Goal: Check status: Check status

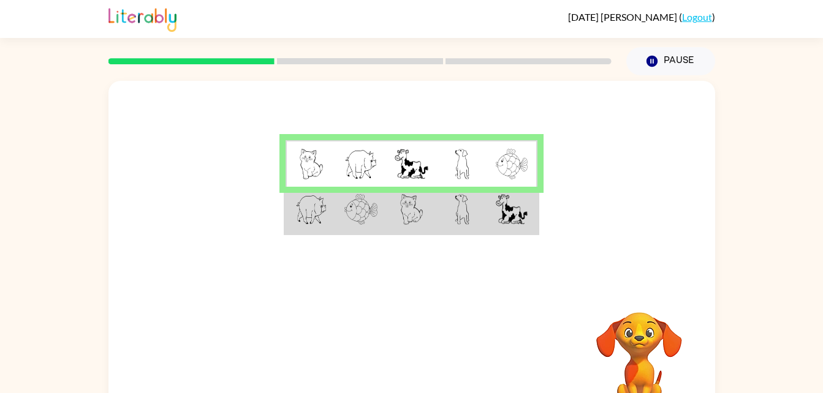
click at [384, 206] on td at bounding box center [361, 210] width 50 height 47
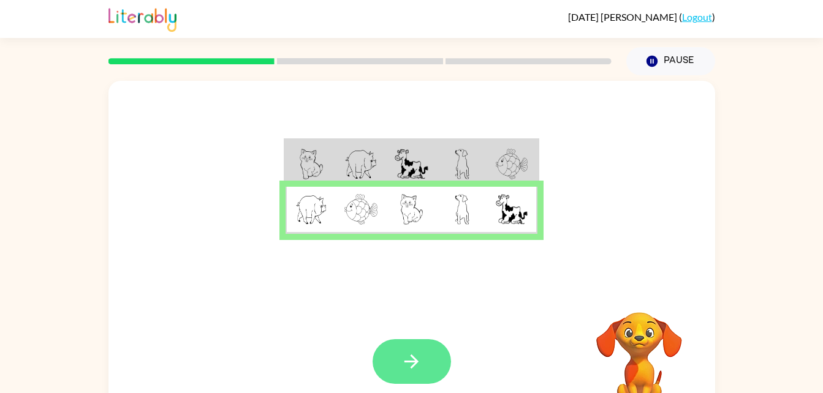
click at [412, 363] on icon "button" at bounding box center [411, 361] width 21 height 21
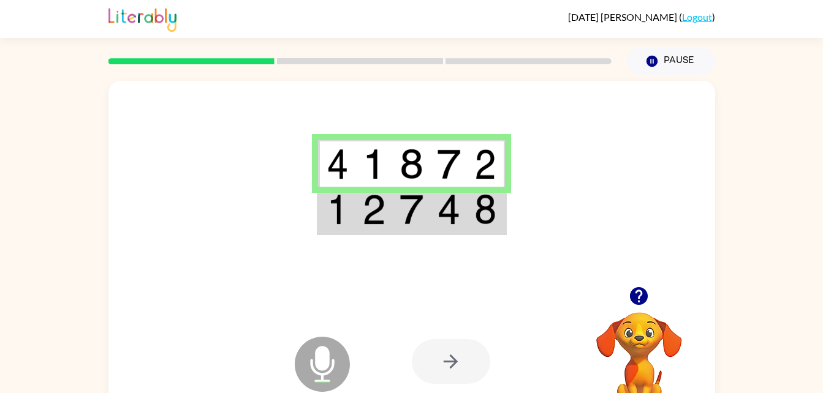
click at [384, 229] on td at bounding box center [373, 210] width 37 height 47
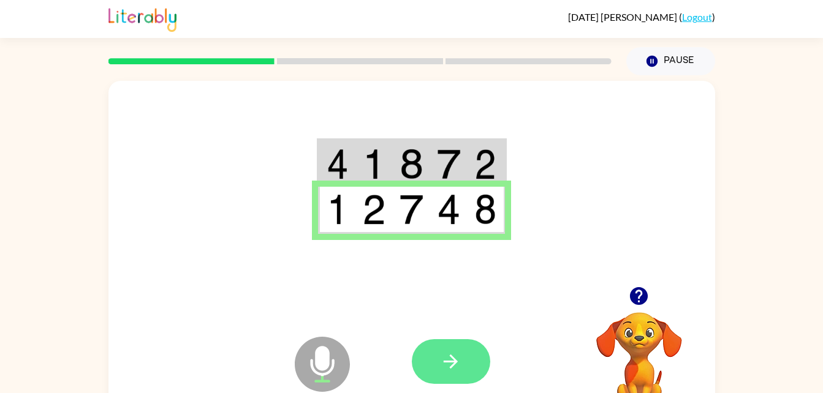
click at [446, 366] on icon "button" at bounding box center [450, 361] width 21 height 21
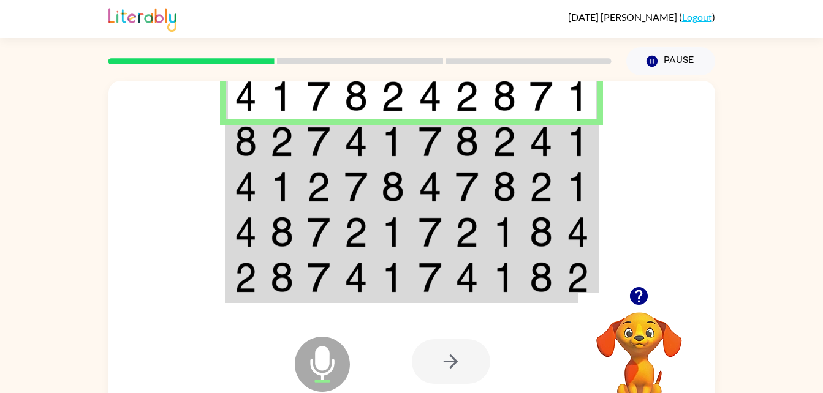
click at [292, 142] on img at bounding box center [281, 141] width 23 height 31
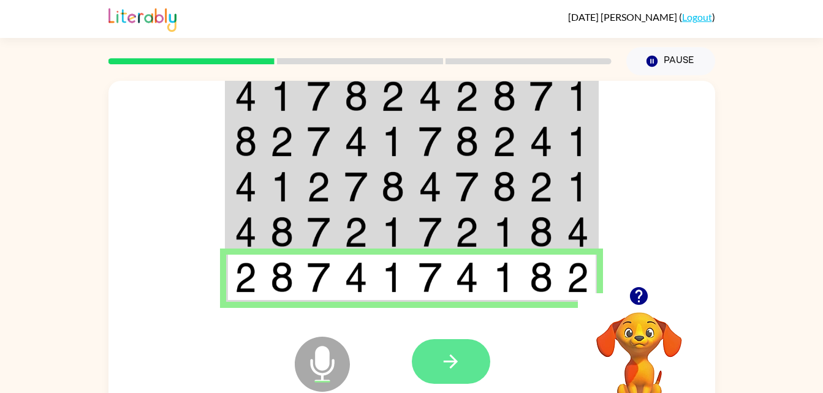
click at [471, 368] on button "button" at bounding box center [451, 361] width 78 height 45
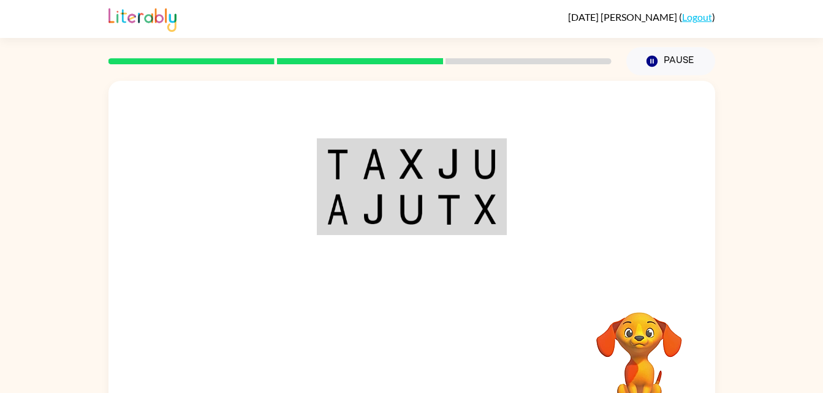
click at [386, 164] on td at bounding box center [373, 163] width 37 height 47
click at [621, 179] on div at bounding box center [411, 184] width 607 height 206
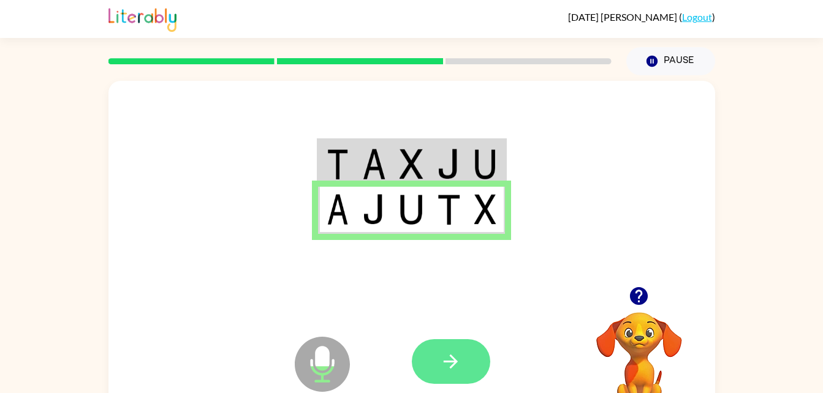
click at [478, 356] on button "button" at bounding box center [451, 361] width 78 height 45
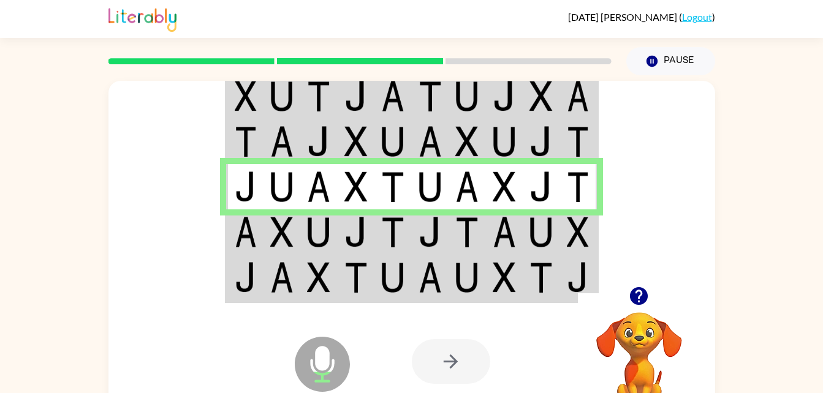
click at [306, 232] on td at bounding box center [318, 232] width 37 height 45
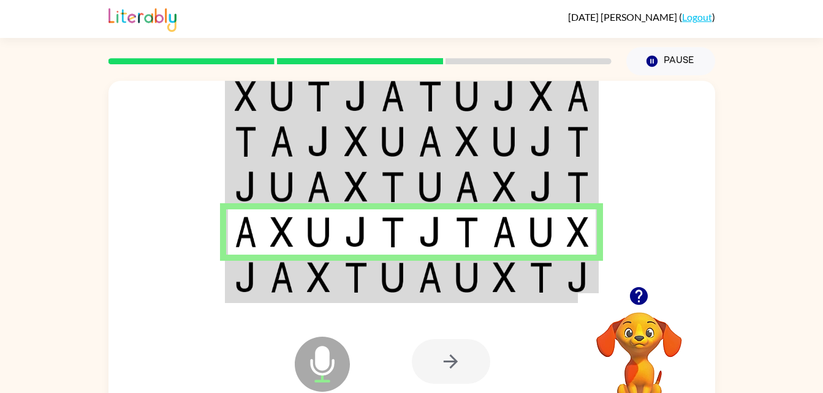
click at [407, 290] on td at bounding box center [392, 278] width 37 height 47
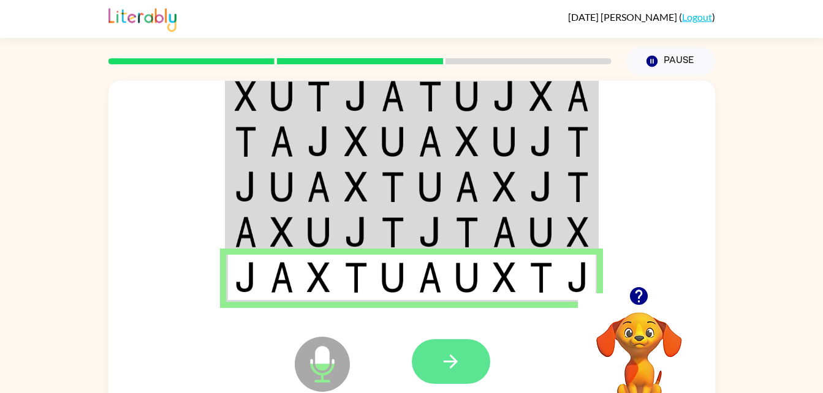
click at [451, 356] on icon "button" at bounding box center [451, 362] width 14 height 14
